Goal: Task Accomplishment & Management: Use online tool/utility

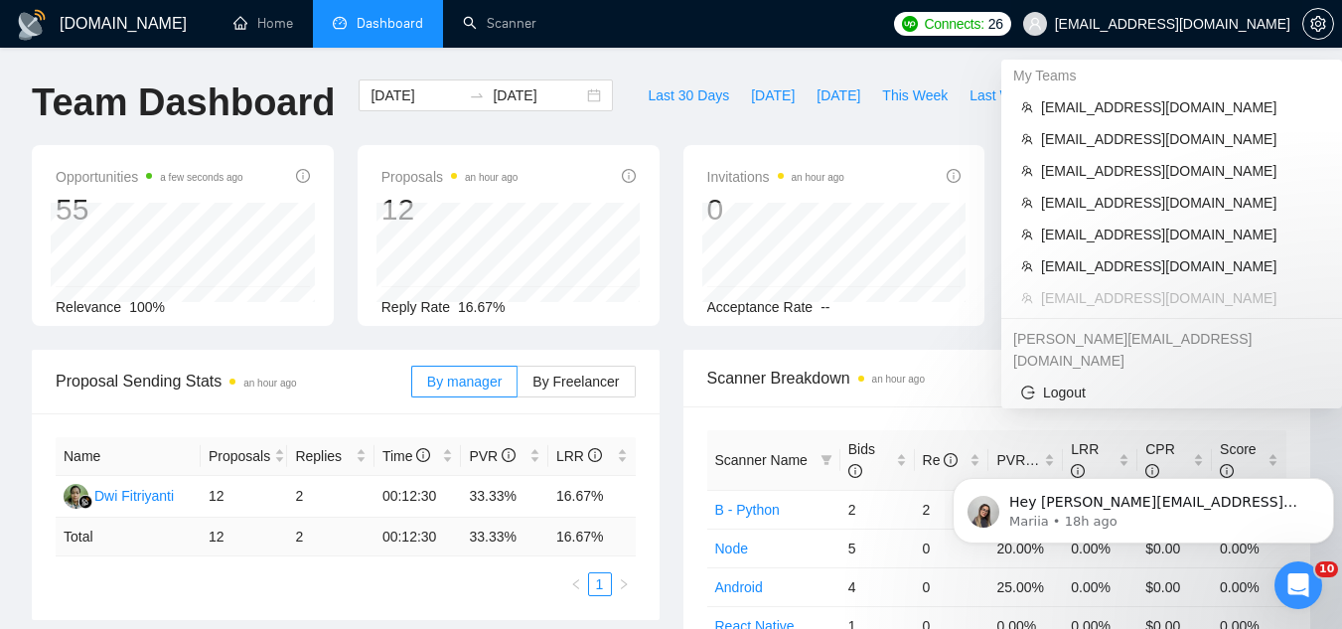
click at [1177, 24] on span "[EMAIL_ADDRESS][DOMAIN_NAME]" at bounding box center [1172, 24] width 235 height 0
click at [1123, 119] on li "[EMAIL_ADDRESS][DOMAIN_NAME]" at bounding box center [1171, 107] width 325 height 32
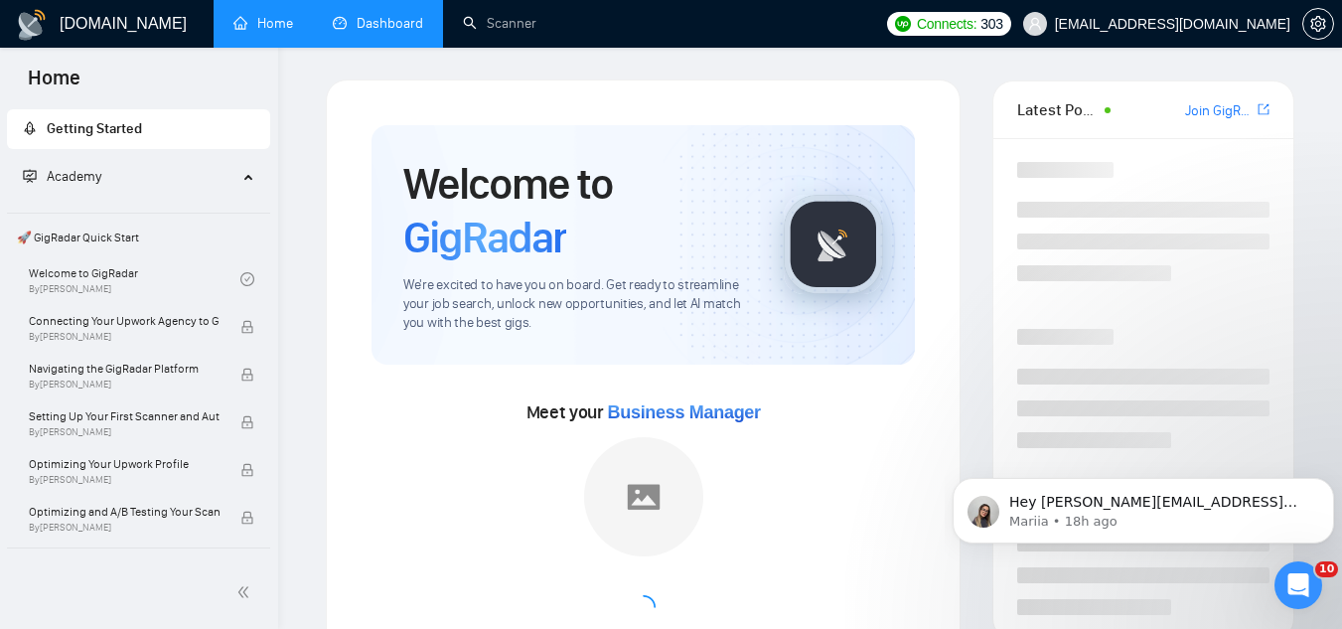
click at [399, 21] on link "Dashboard" at bounding box center [378, 23] width 90 height 17
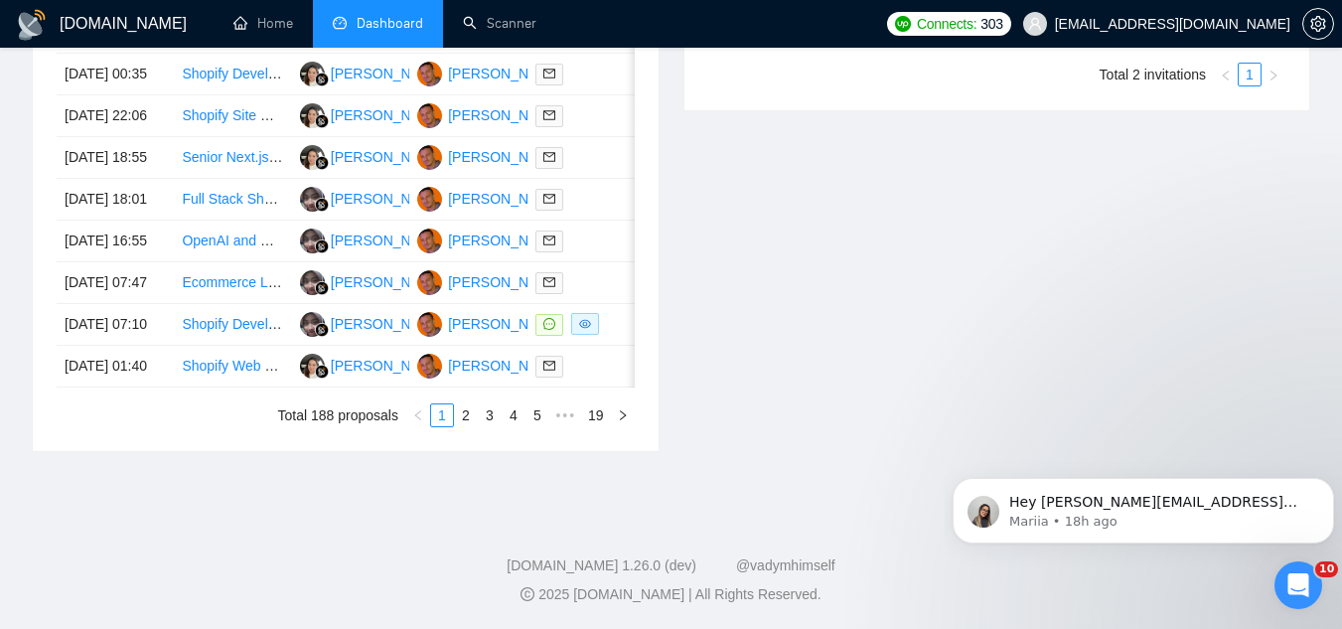
scroll to position [1092, 0]
click at [250, 346] on td "Shopify Developer - Image upload / convert" at bounding box center [232, 325] width 117 height 42
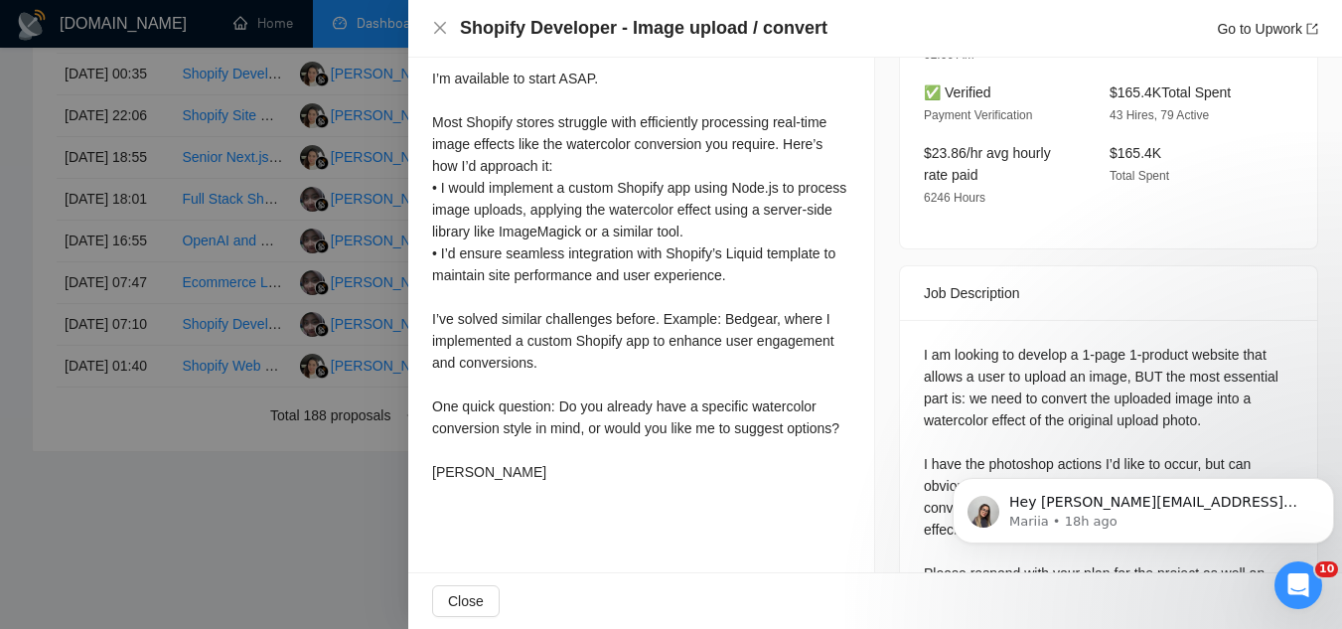
scroll to position [687, 0]
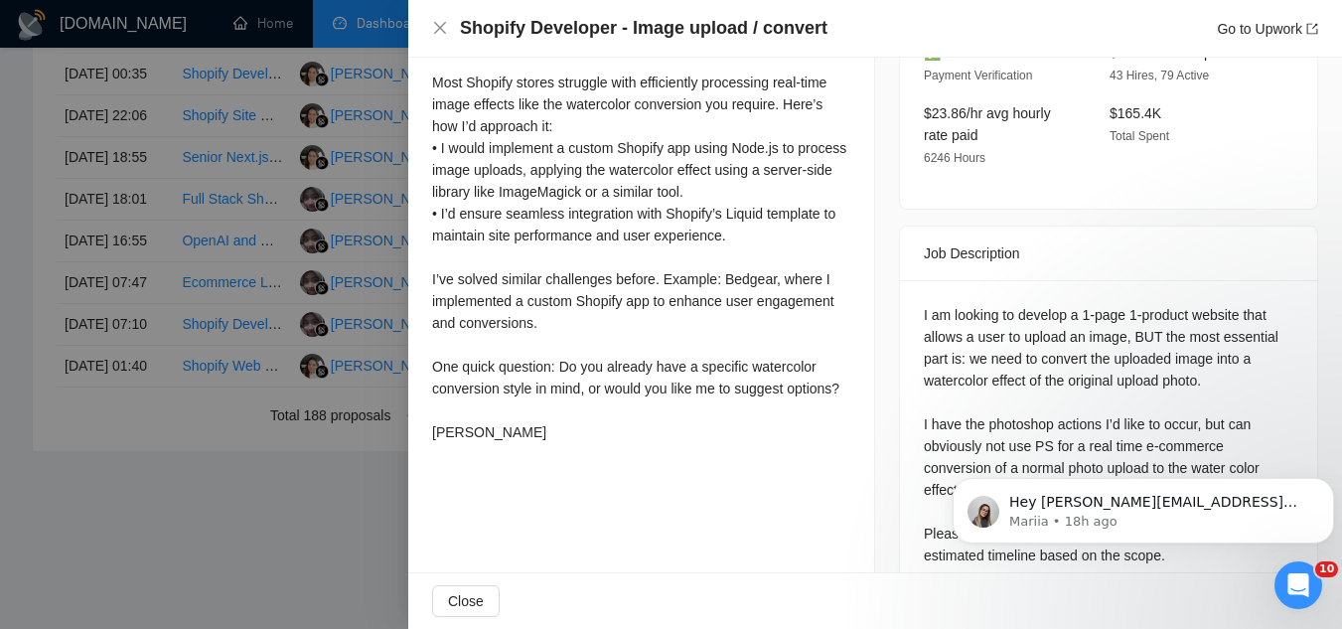
click at [271, 539] on div at bounding box center [671, 314] width 1342 height 629
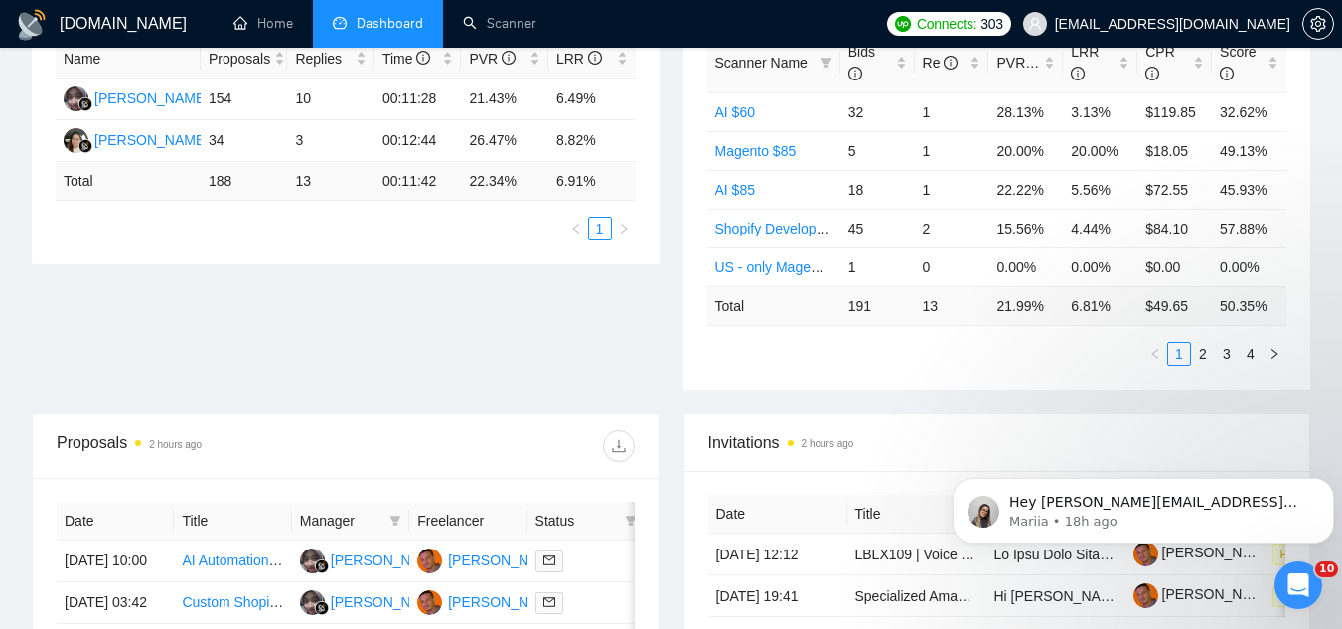
scroll to position [0, 0]
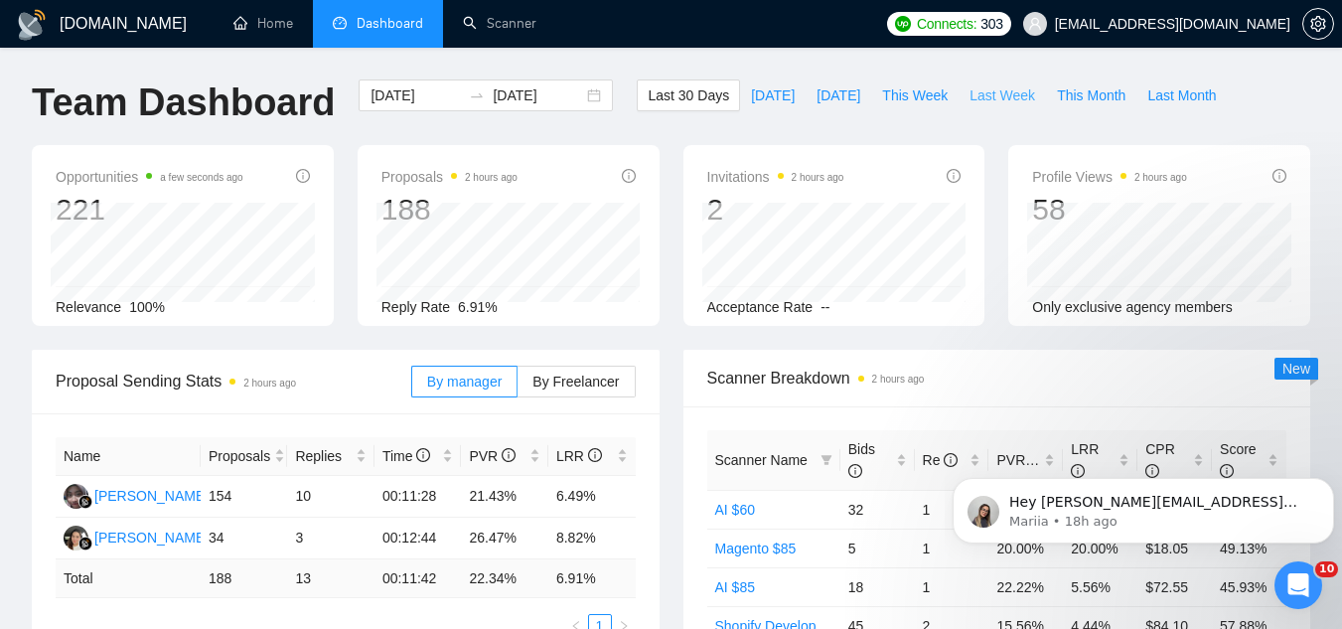
click at [969, 87] on span "Last Week" at bounding box center [1002, 95] width 66 height 22
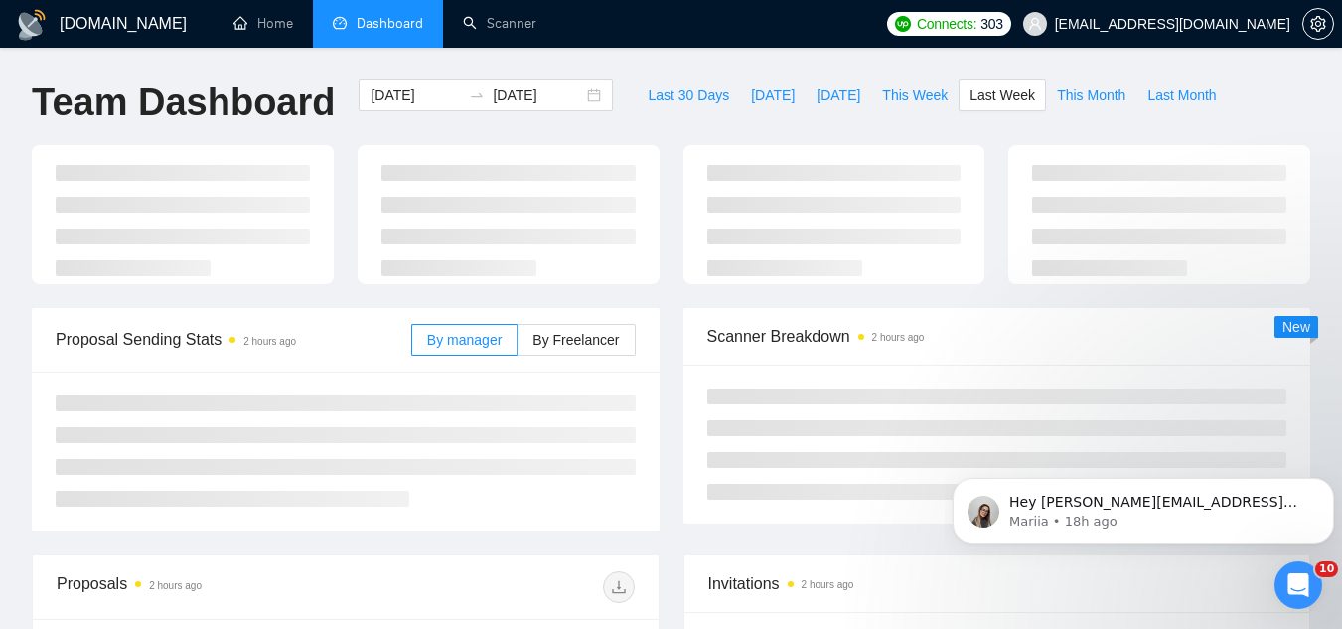
type input "2025-09-01"
type input "2025-09-07"
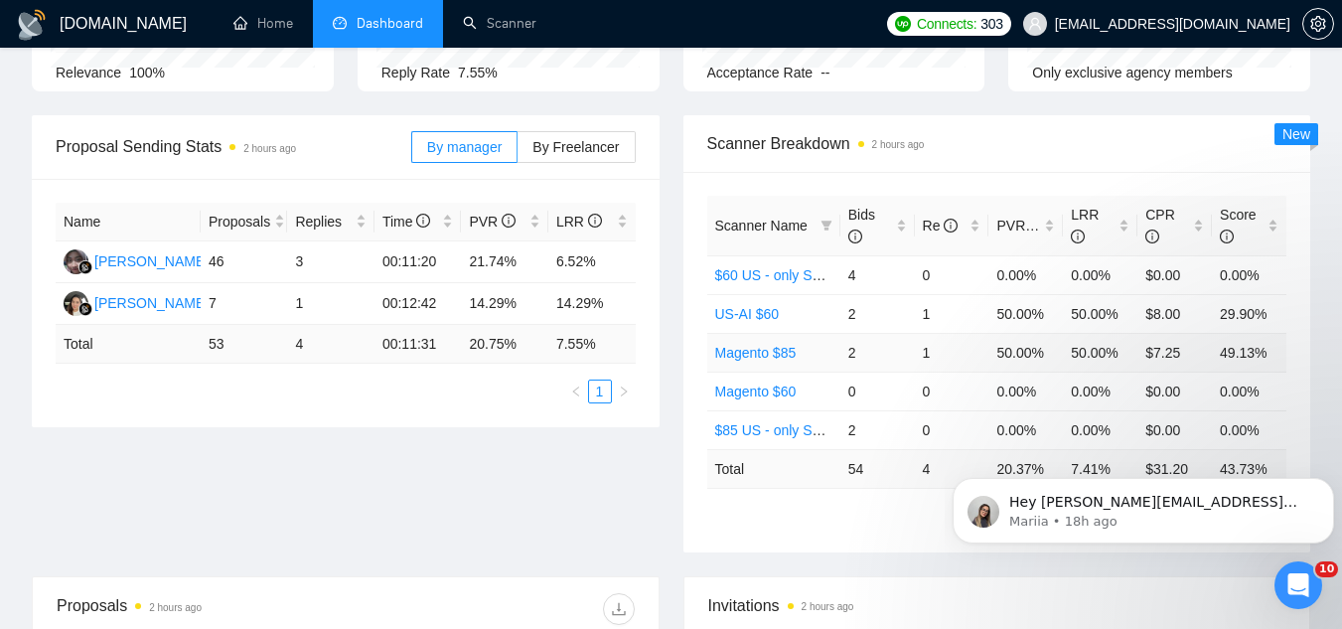
scroll to position [199, 0]
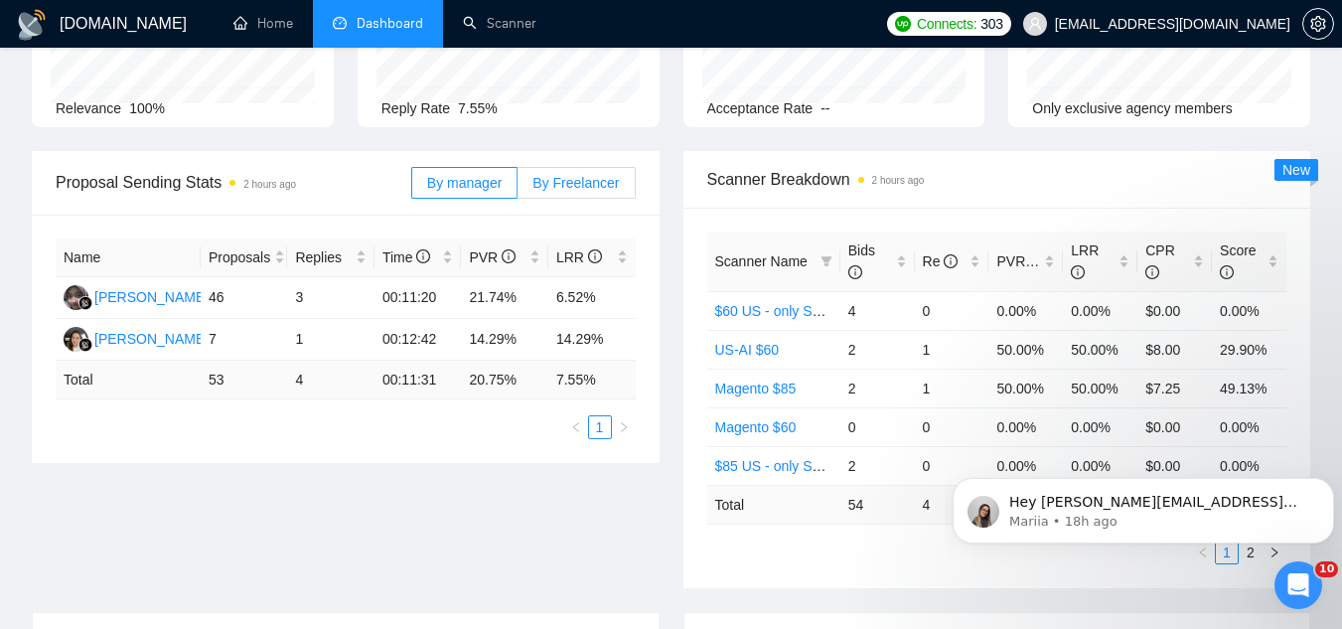
click at [604, 190] on span "By Freelancer" at bounding box center [575, 183] width 86 height 16
click at [517, 188] on input "By Freelancer" at bounding box center [517, 188] width 0 height 0
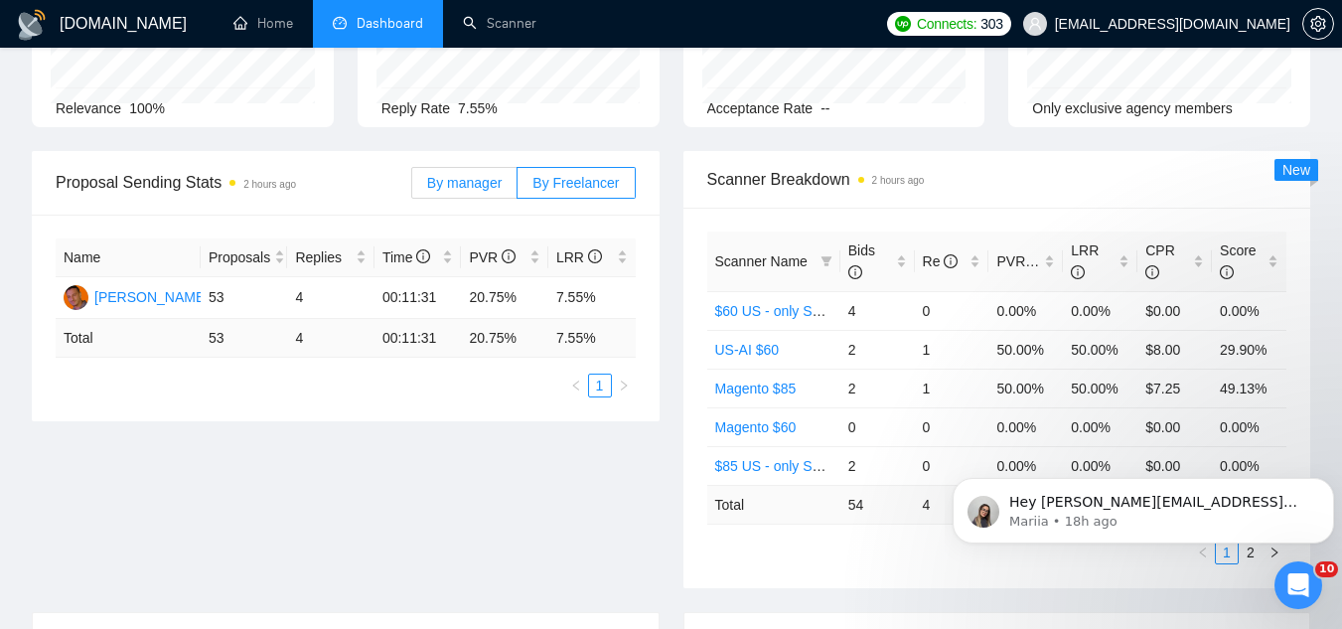
click at [475, 191] on span "By manager" at bounding box center [464, 183] width 74 height 16
click at [412, 188] on input "By manager" at bounding box center [412, 188] width 0 height 0
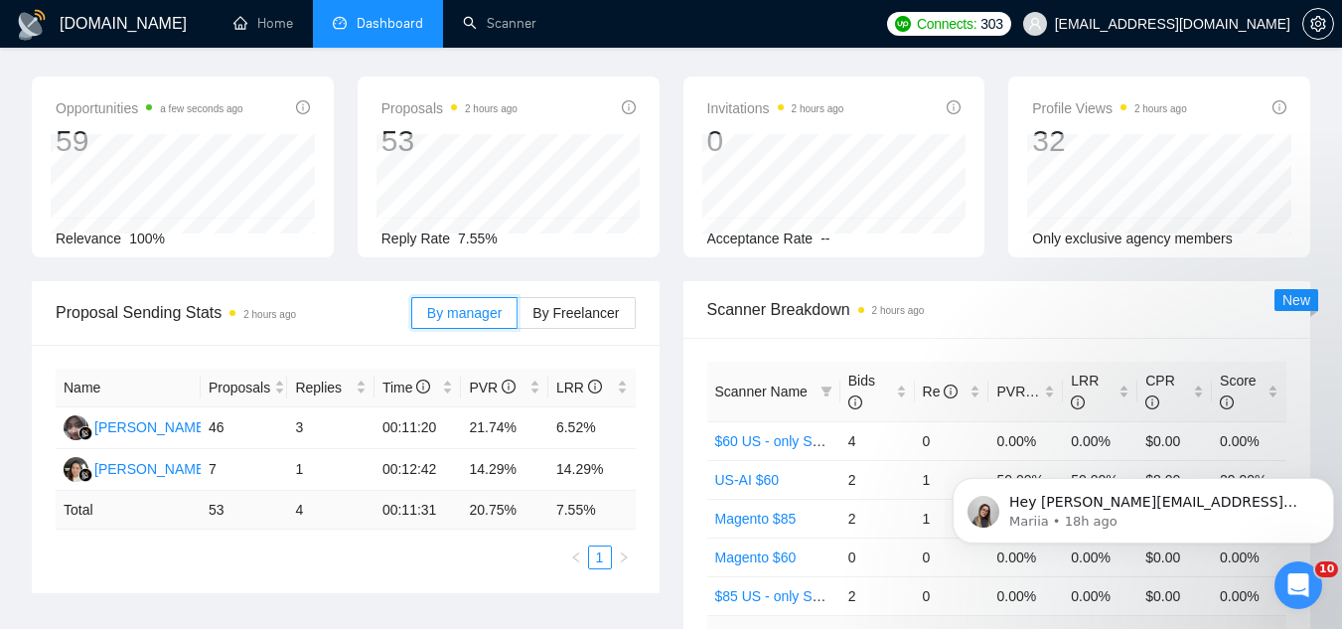
scroll to position [0, 0]
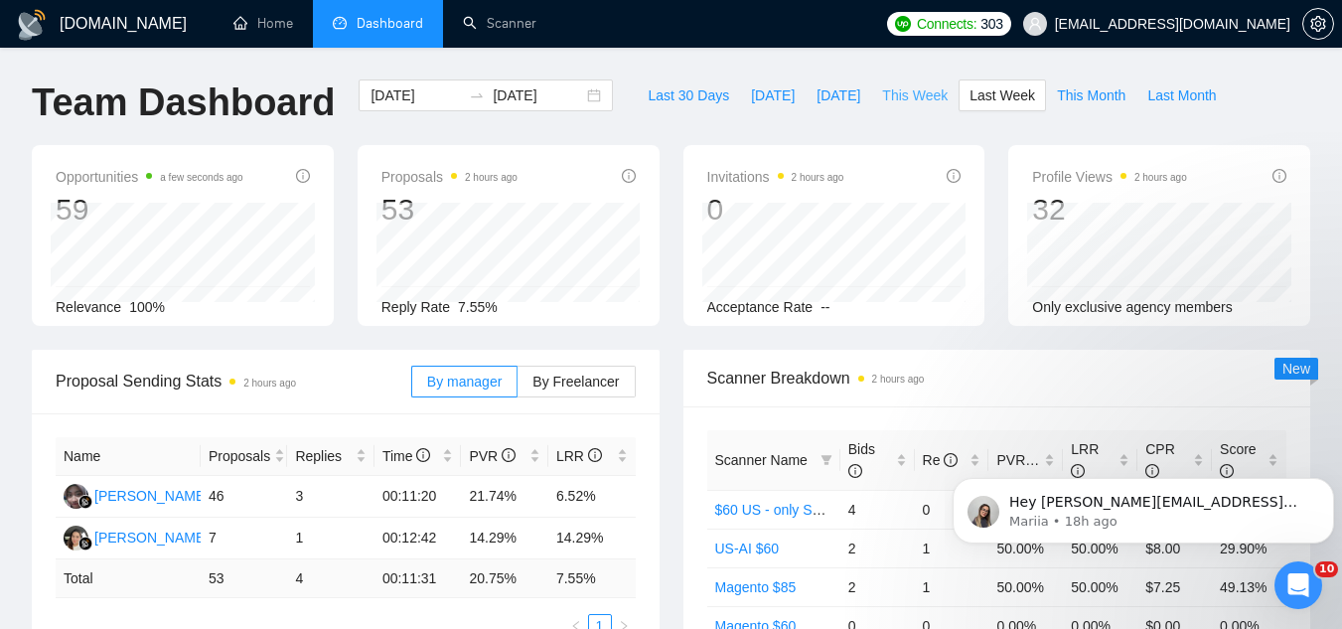
click at [882, 98] on span "This Week" at bounding box center [915, 95] width 66 height 22
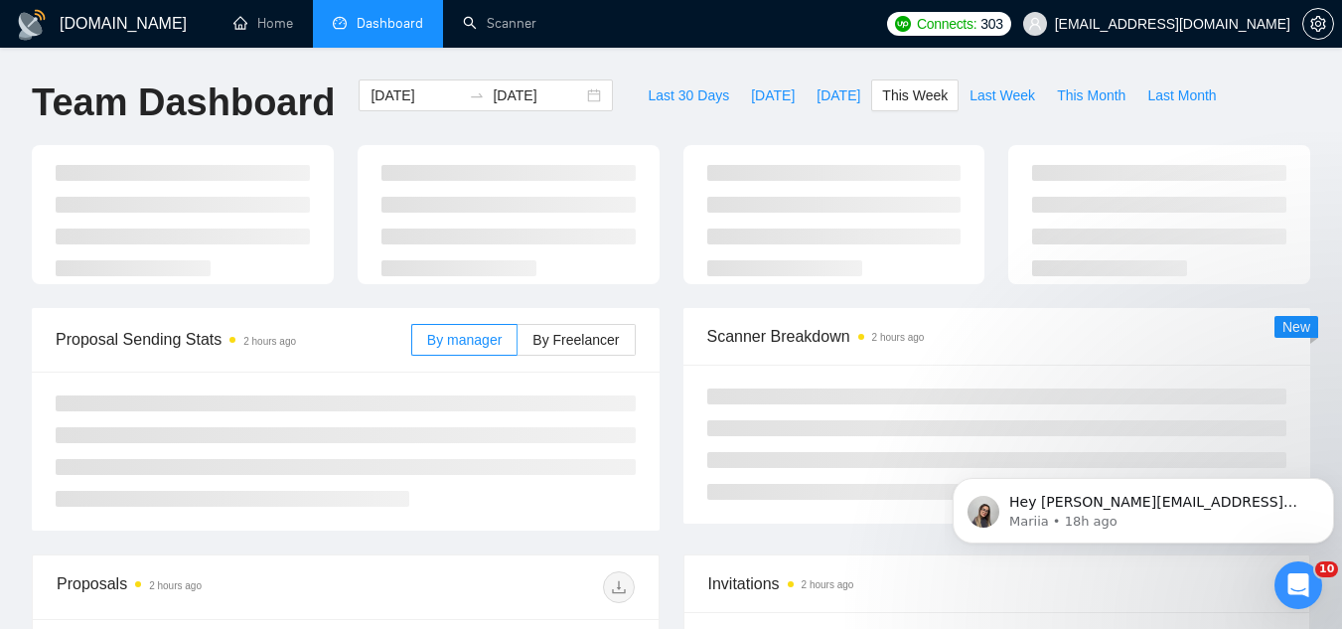
type input "2025-09-08"
type input "2025-09-14"
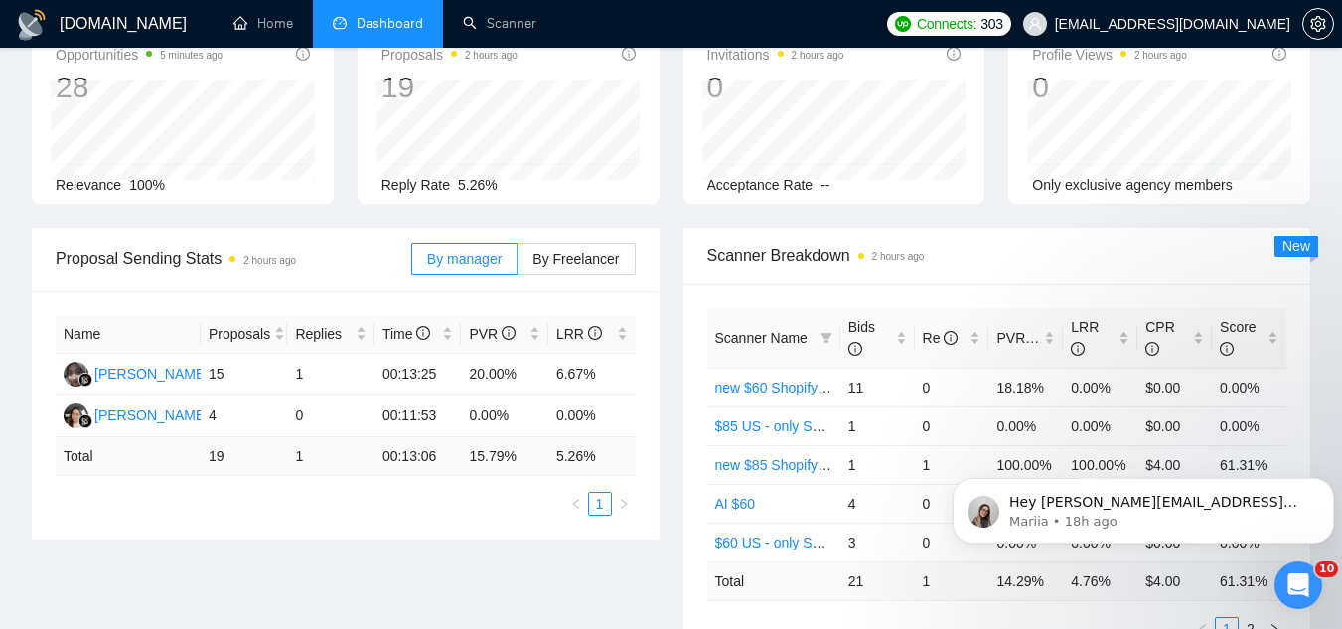
scroll to position [99, 0]
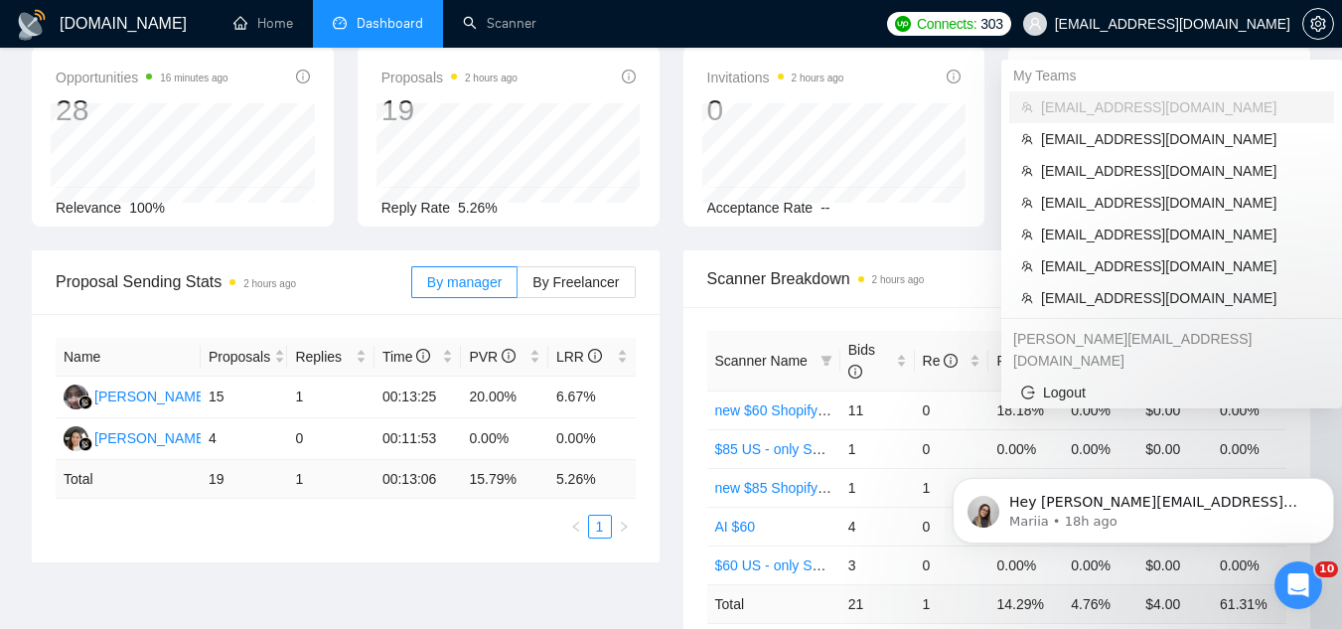
click at [1189, 24] on span "[EMAIL_ADDRESS][DOMAIN_NAME]" at bounding box center [1172, 24] width 235 height 0
click at [1046, 304] on span "[EMAIL_ADDRESS][DOMAIN_NAME]" at bounding box center [1181, 298] width 281 height 22
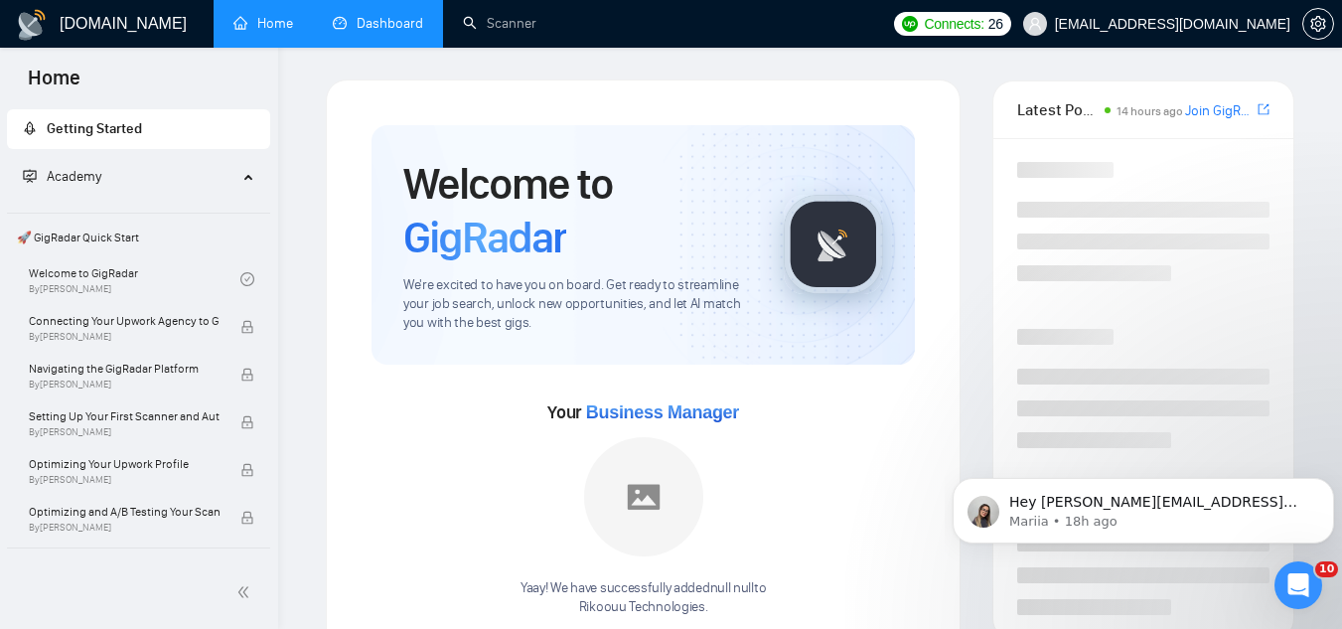
click at [395, 15] on link "Dashboard" at bounding box center [378, 23] width 90 height 17
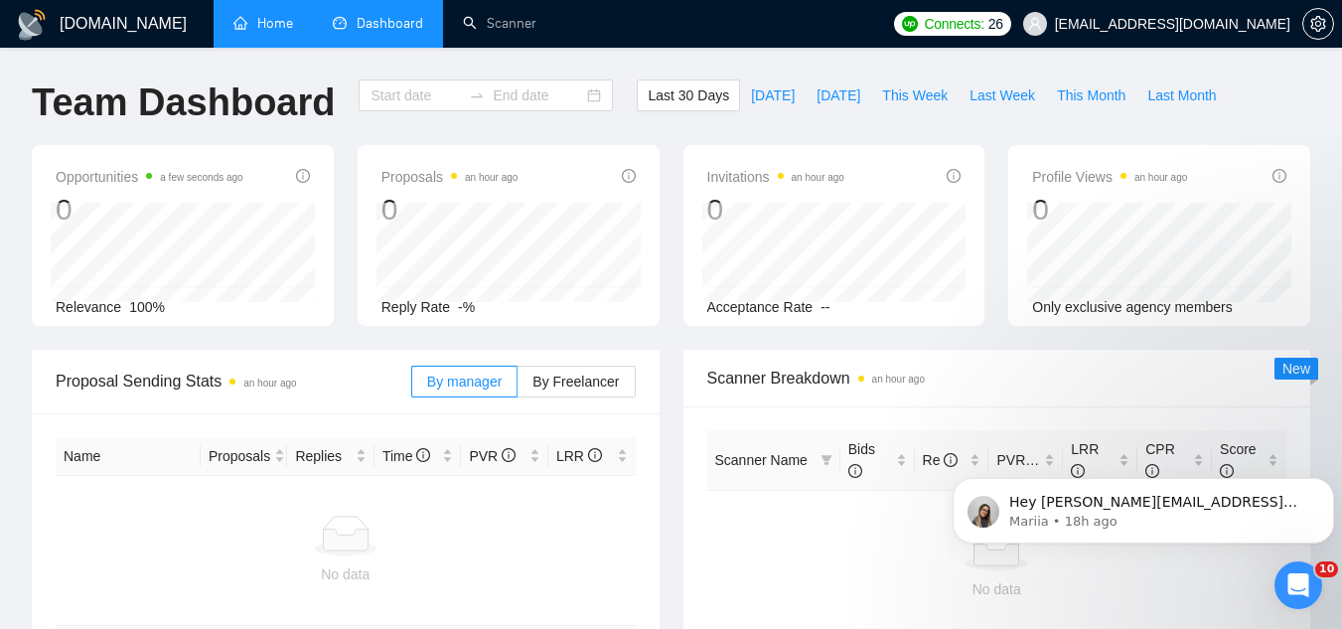
type input "2025-08-11"
type input "2025-09-10"
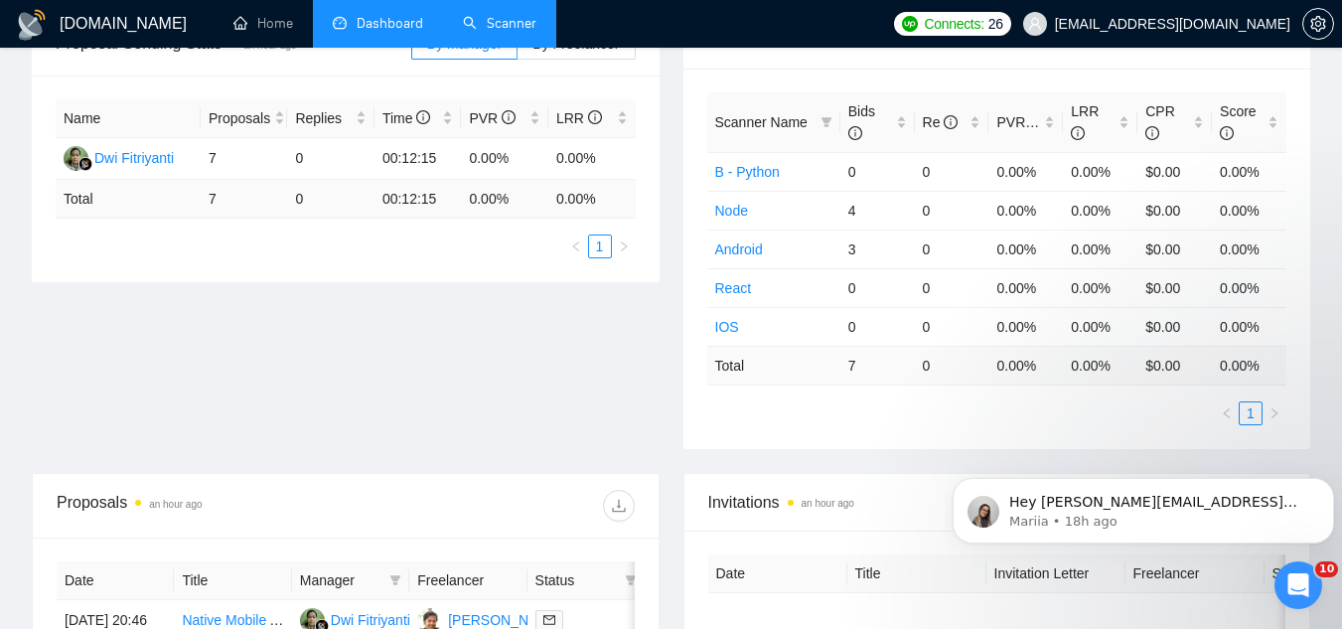
scroll to position [298, 0]
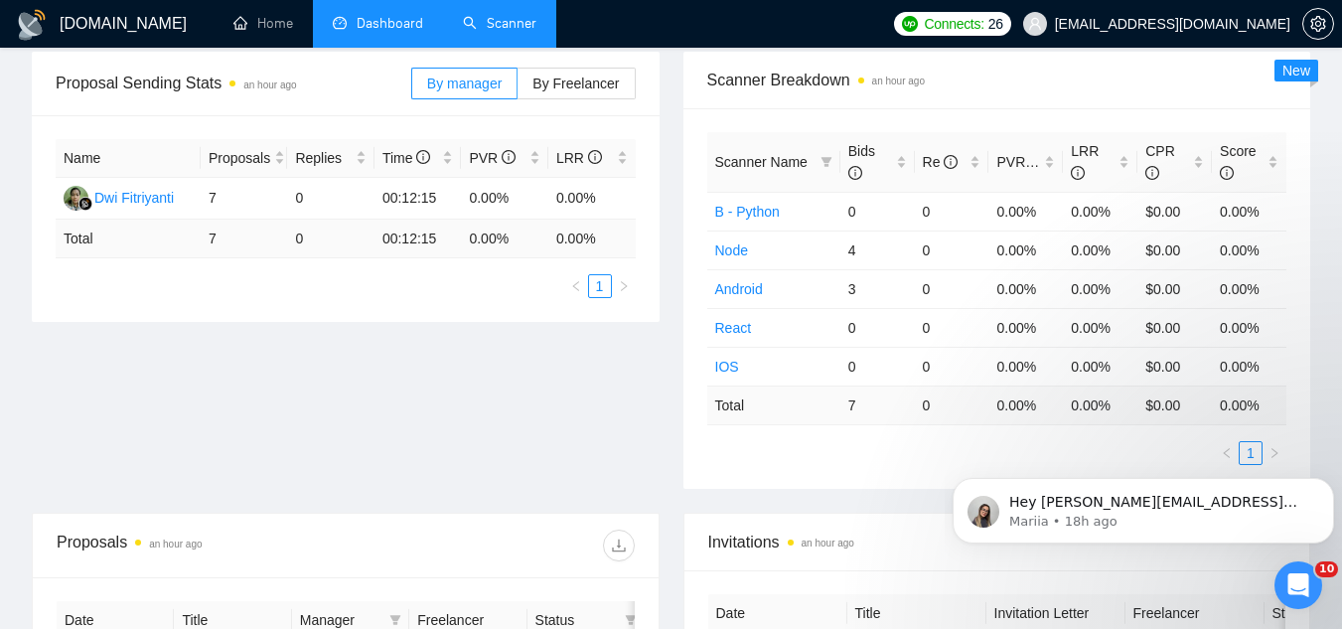
click at [535, 16] on link "Scanner" at bounding box center [499, 23] width 73 height 17
